Goal: Information Seeking & Learning: Learn about a topic

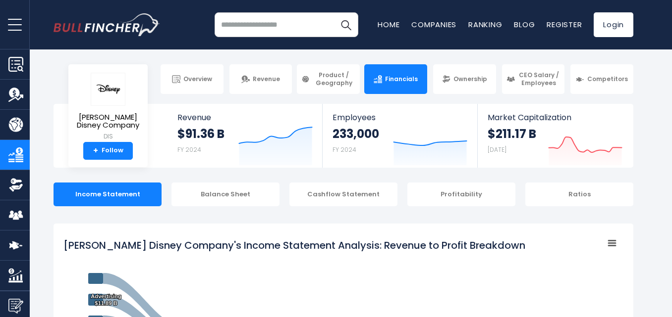
drag, startPoint x: 472, startPoint y: 244, endPoint x: 184, endPoint y: 239, distance: 288.8
drag, startPoint x: 65, startPoint y: 245, endPoint x: 118, endPoint y: 249, distance: 53.1
click at [118, 249] on tspan "[PERSON_NAME] Disney Company's Income Statement Analysis: Revenue to Profit Bre…" at bounding box center [294, 246] width 462 height 14
click at [67, 243] on tspan "[PERSON_NAME] Disney Company's Income Statement Analysis: Revenue to Profit Bre…" at bounding box center [294, 246] width 462 height 14
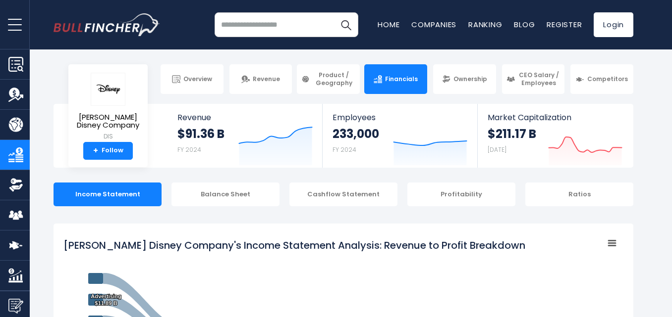
drag, startPoint x: 72, startPoint y: 243, endPoint x: 89, endPoint y: 243, distance: 16.8
click at [89, 243] on tspan "[PERSON_NAME] Disney Company's Income Statement Analysis: Revenue to Profit Bre…" at bounding box center [294, 246] width 462 height 14
click at [69, 243] on tspan "[PERSON_NAME] Disney Company's Income Statement Analysis: Revenue to Profit Bre…" at bounding box center [294, 246] width 462 height 14
drag, startPoint x: 66, startPoint y: 242, endPoint x: 239, endPoint y: 253, distance: 172.7
click at [171, 253] on tspan "[PERSON_NAME] Disney Company's Income Statement Analysis: Revenue to Profit Bre…" at bounding box center [294, 246] width 462 height 14
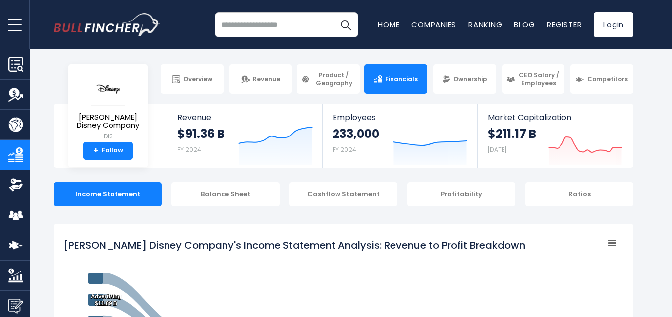
drag, startPoint x: 471, startPoint y: 244, endPoint x: 451, endPoint y: 246, distance: 19.9
click at [451, 246] on tspan "[PERSON_NAME] Disney Company's Income Statement Analysis: Revenue to Profit Bre…" at bounding box center [294, 246] width 462 height 14
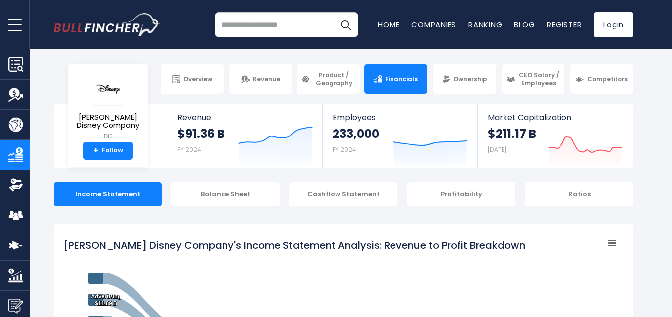
drag, startPoint x: 444, startPoint y: 247, endPoint x: 399, endPoint y: 247, distance: 45.1
click at [399, 247] on tspan "[PERSON_NAME] Disney Company's Income Statement Analysis: Revenue to Profit Bre…" at bounding box center [294, 246] width 462 height 14
drag, startPoint x: 398, startPoint y: 246, endPoint x: 334, endPoint y: 235, distance: 64.8
